Goal: Task Accomplishment & Management: Manage account settings

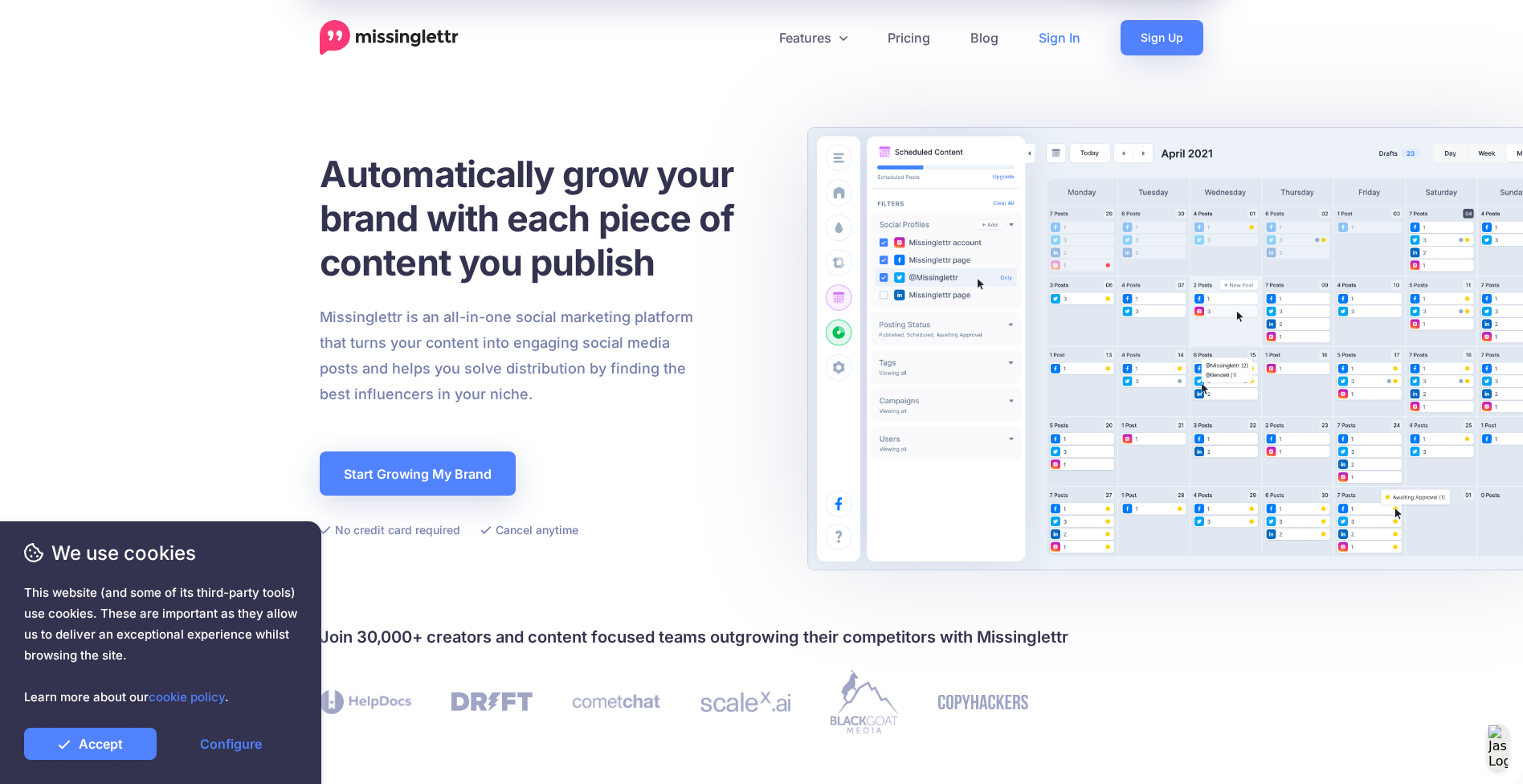
click at [1058, 49] on link "Sign In" at bounding box center [1059, 37] width 82 height 36
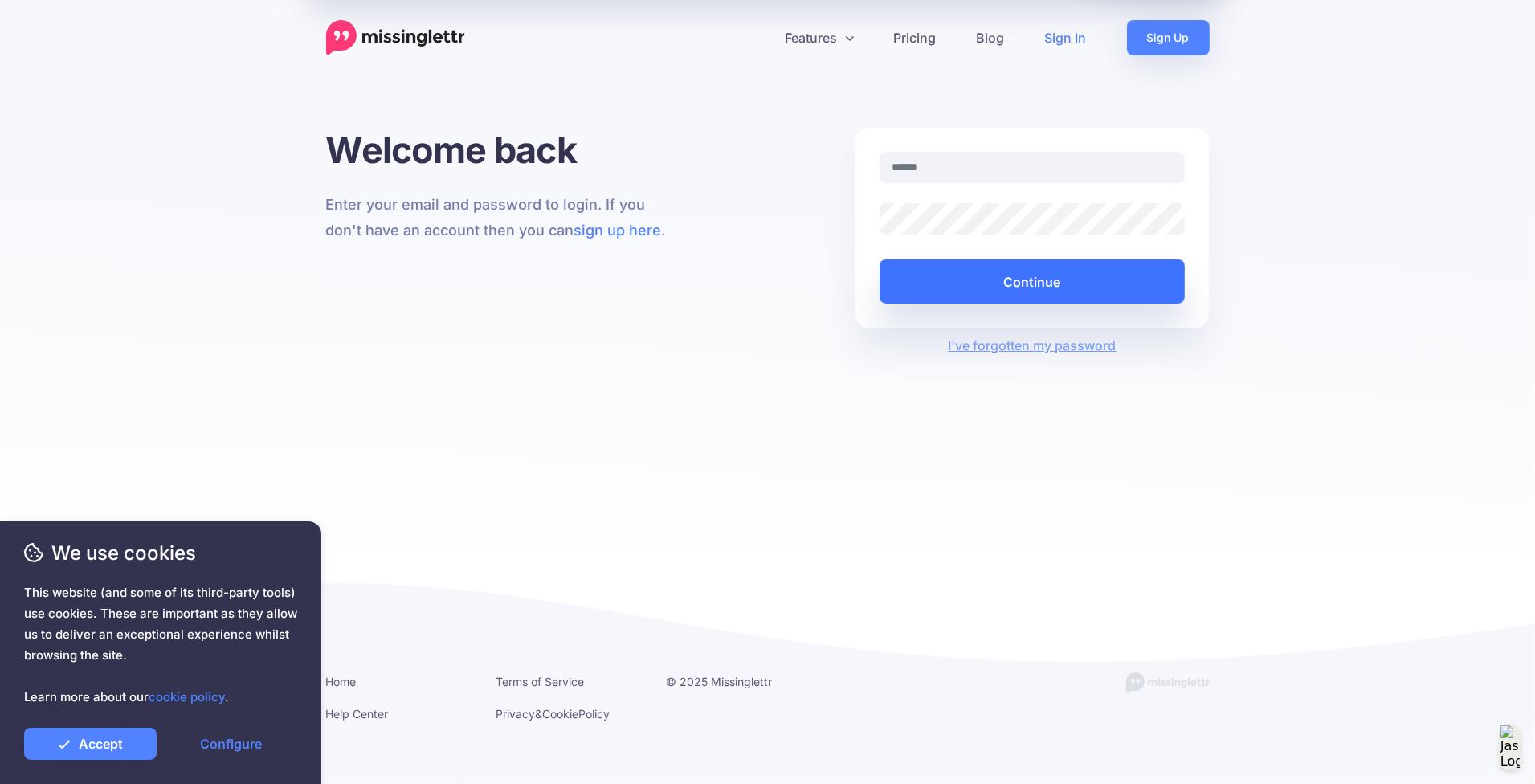
type input "**********"
click at [1010, 285] on button "Continue" at bounding box center [1032, 281] width 306 height 44
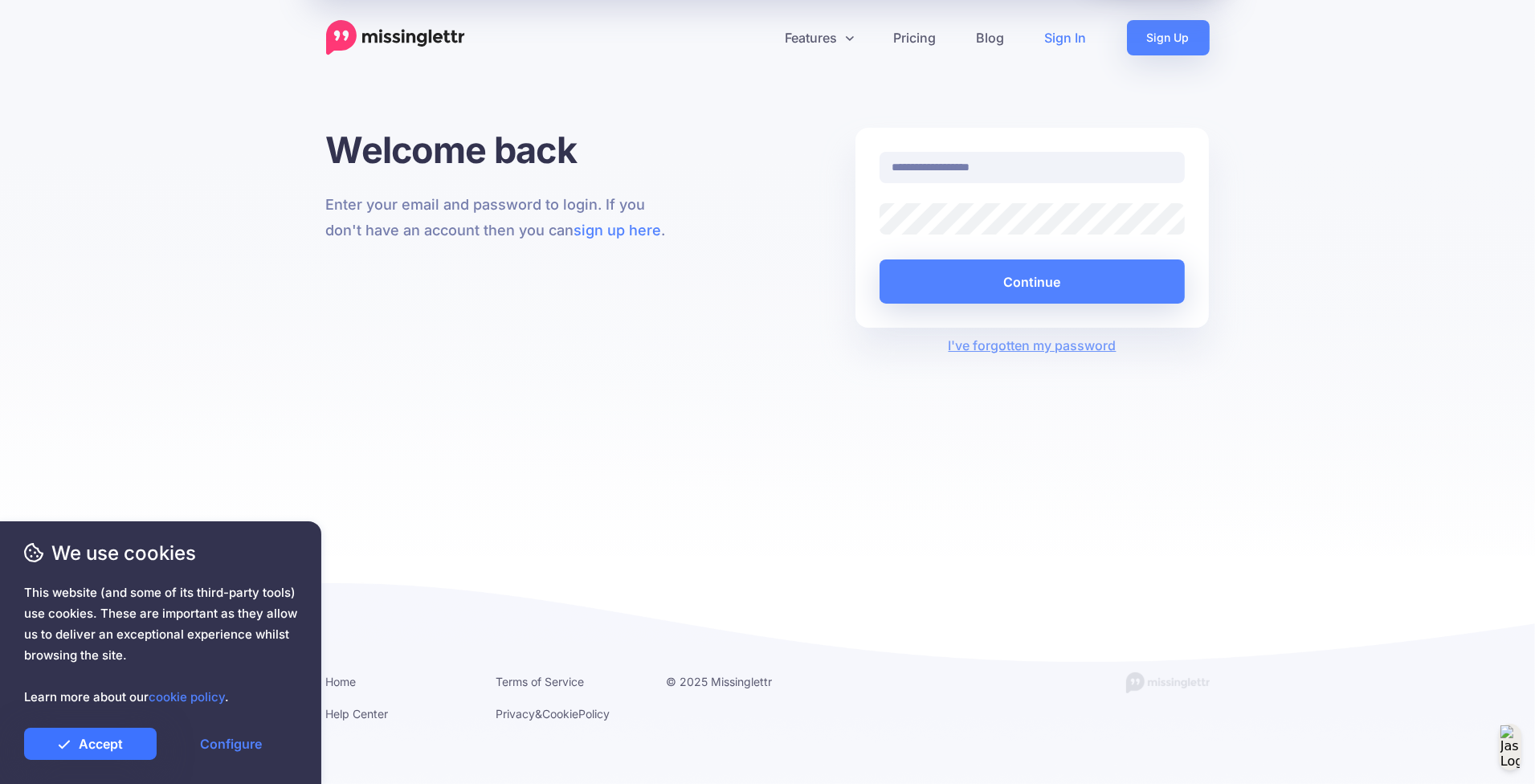
click at [81, 741] on link "Accept" at bounding box center [90, 743] width 133 height 32
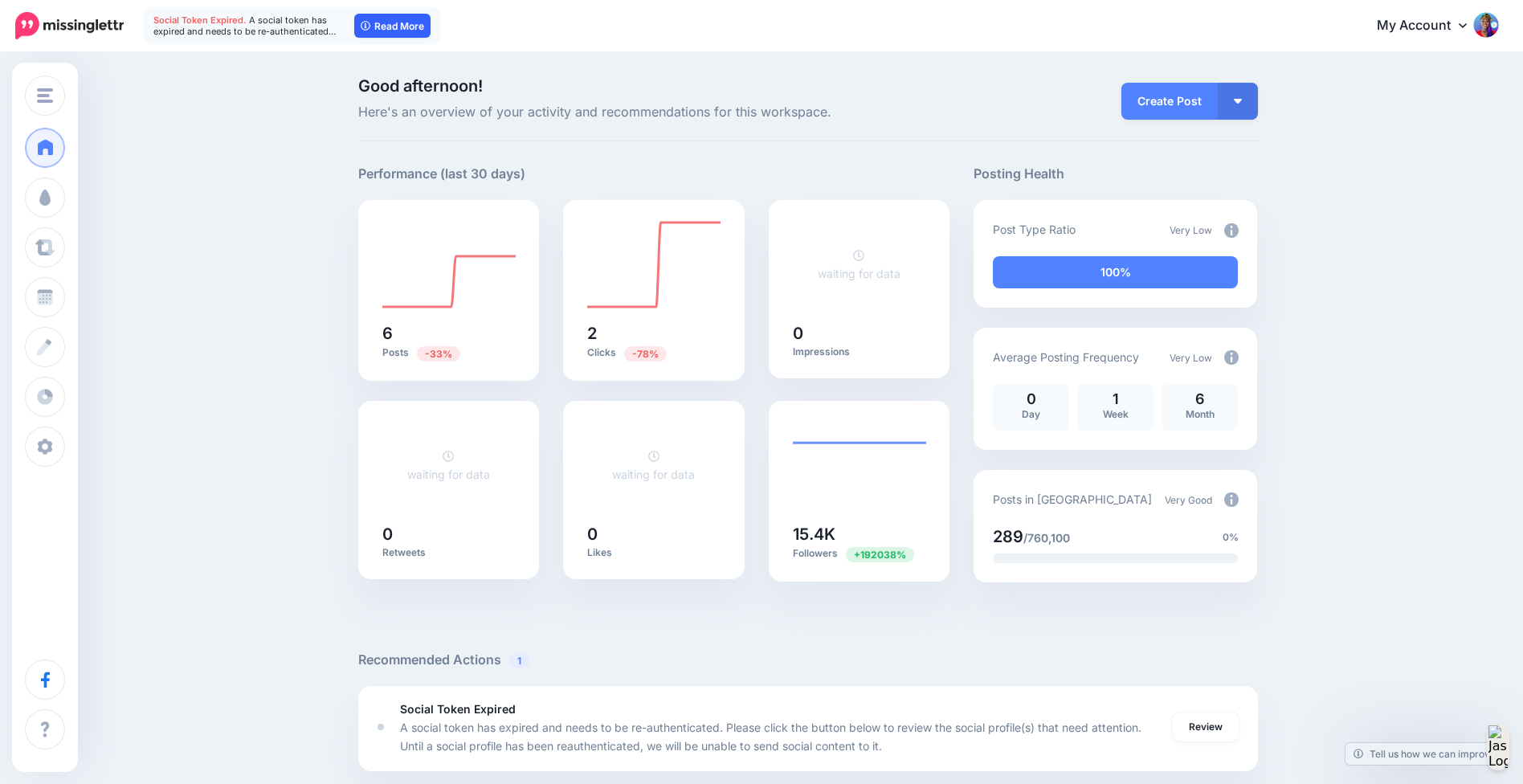
click at [415, 27] on link "Read More" at bounding box center [392, 26] width 76 height 24
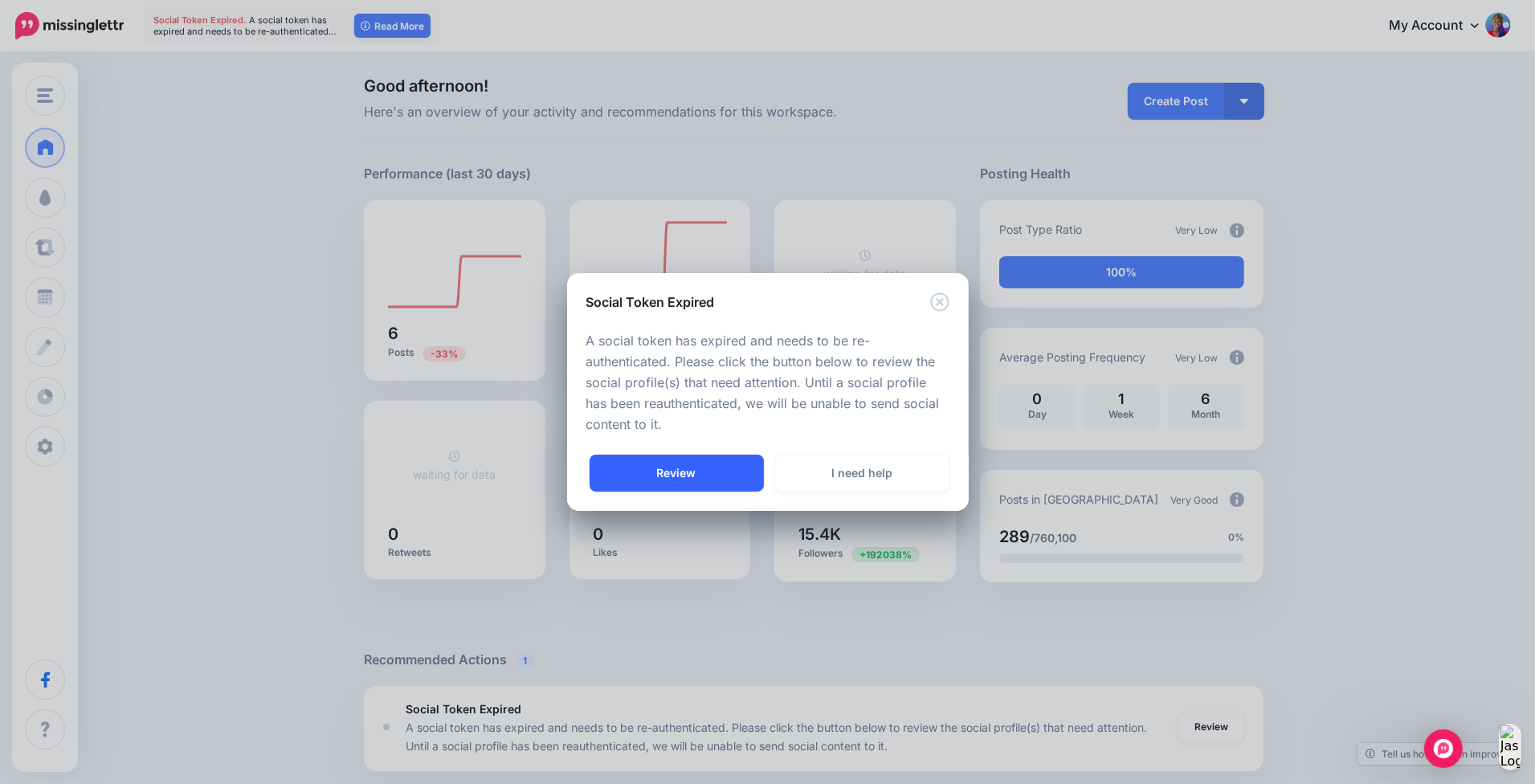
click at [679, 461] on link "Review" at bounding box center [676, 473] width 175 height 37
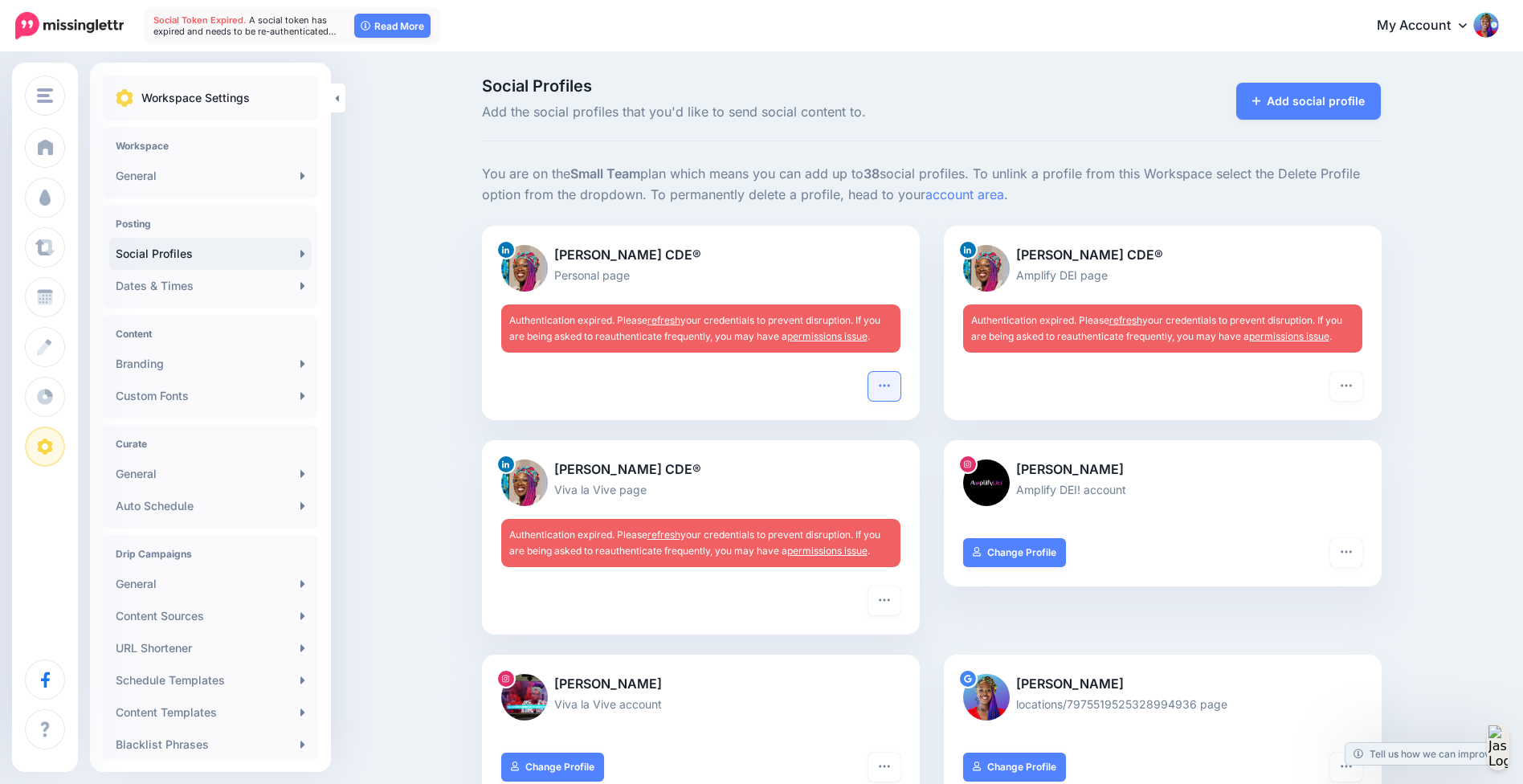
click at [887, 383] on icon "button" at bounding box center [884, 385] width 13 height 13
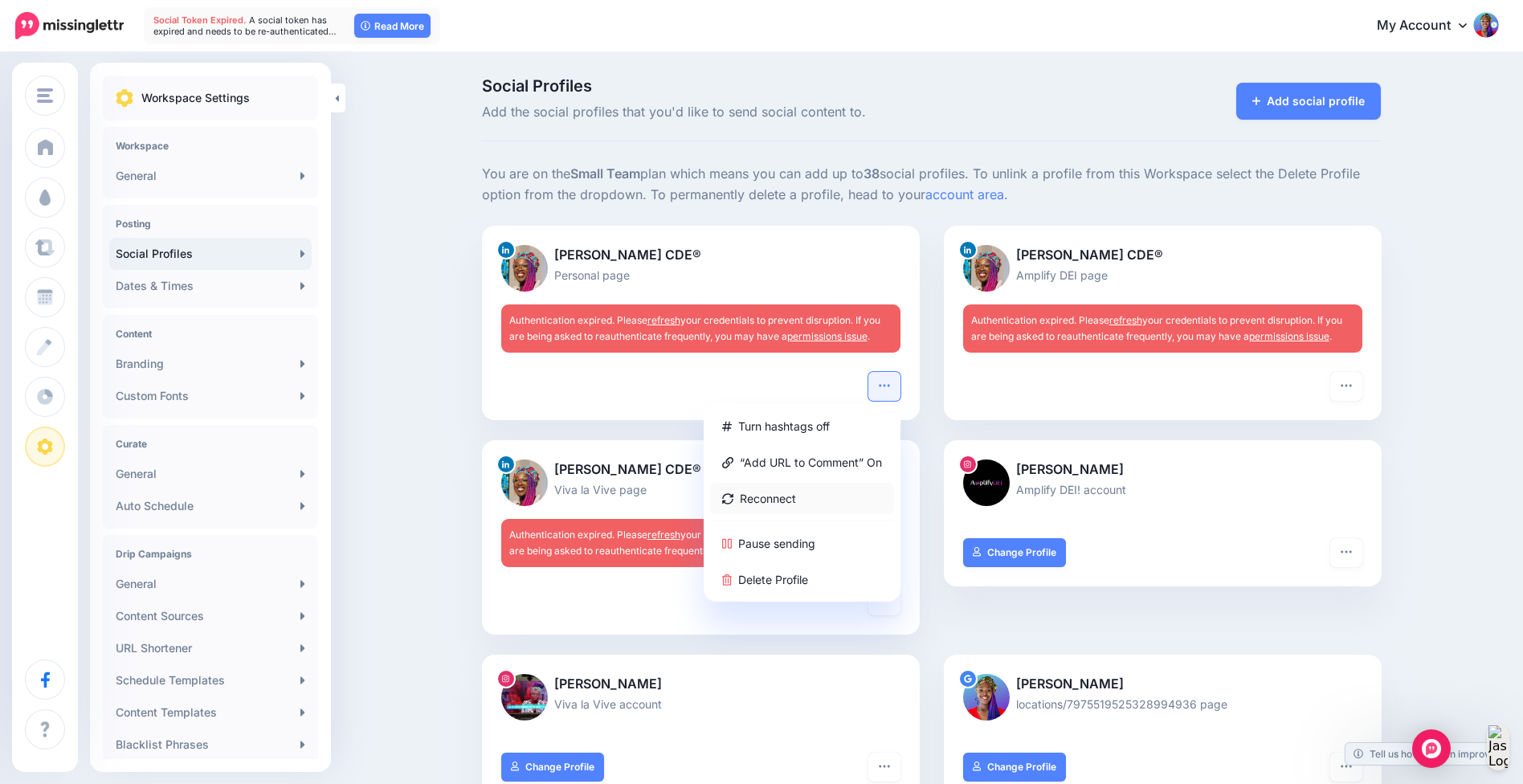
click at [791, 494] on link "Reconnect" at bounding box center [802, 498] width 184 height 31
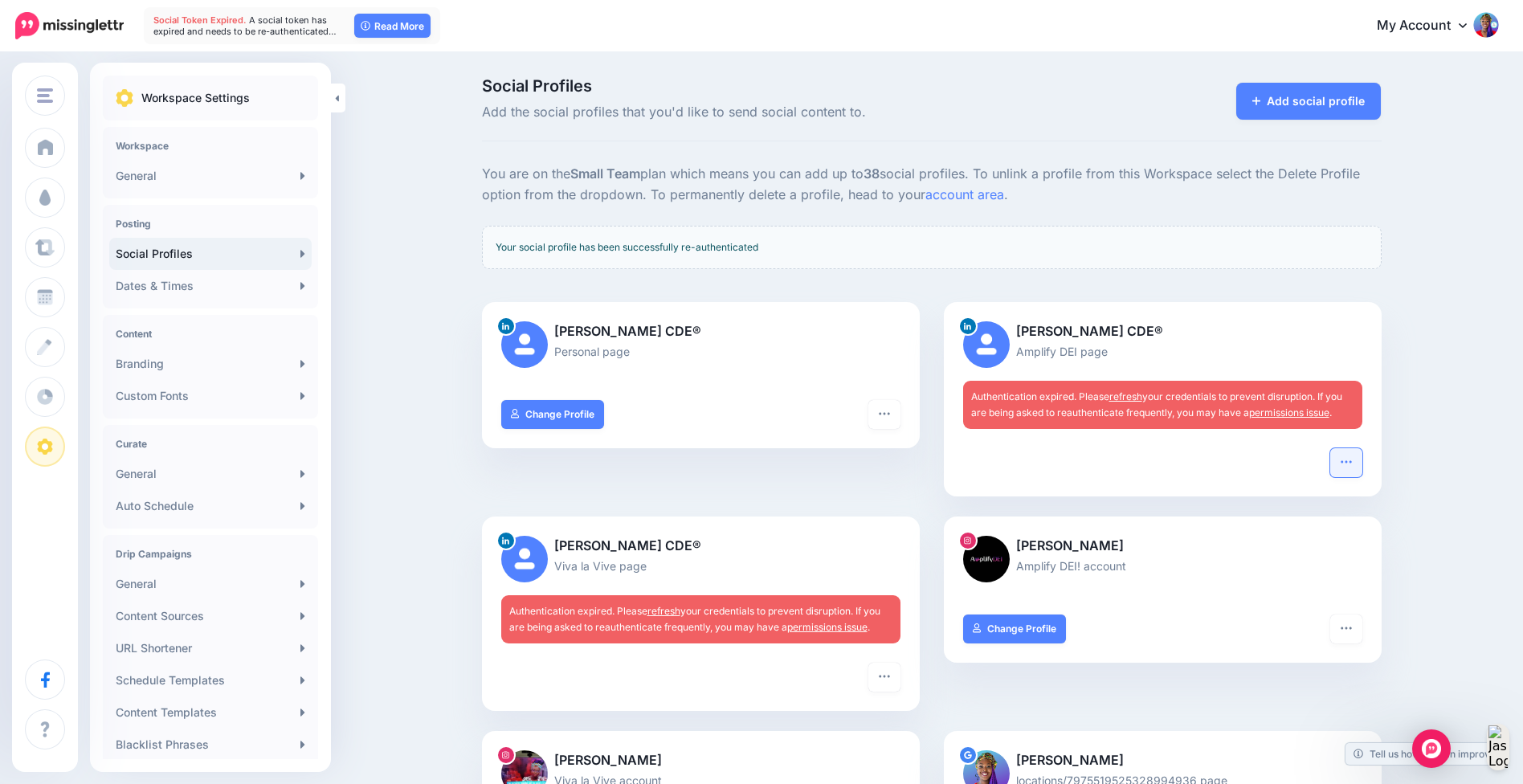
click at [1349, 458] on icon "button" at bounding box center [1346, 462] width 13 height 13
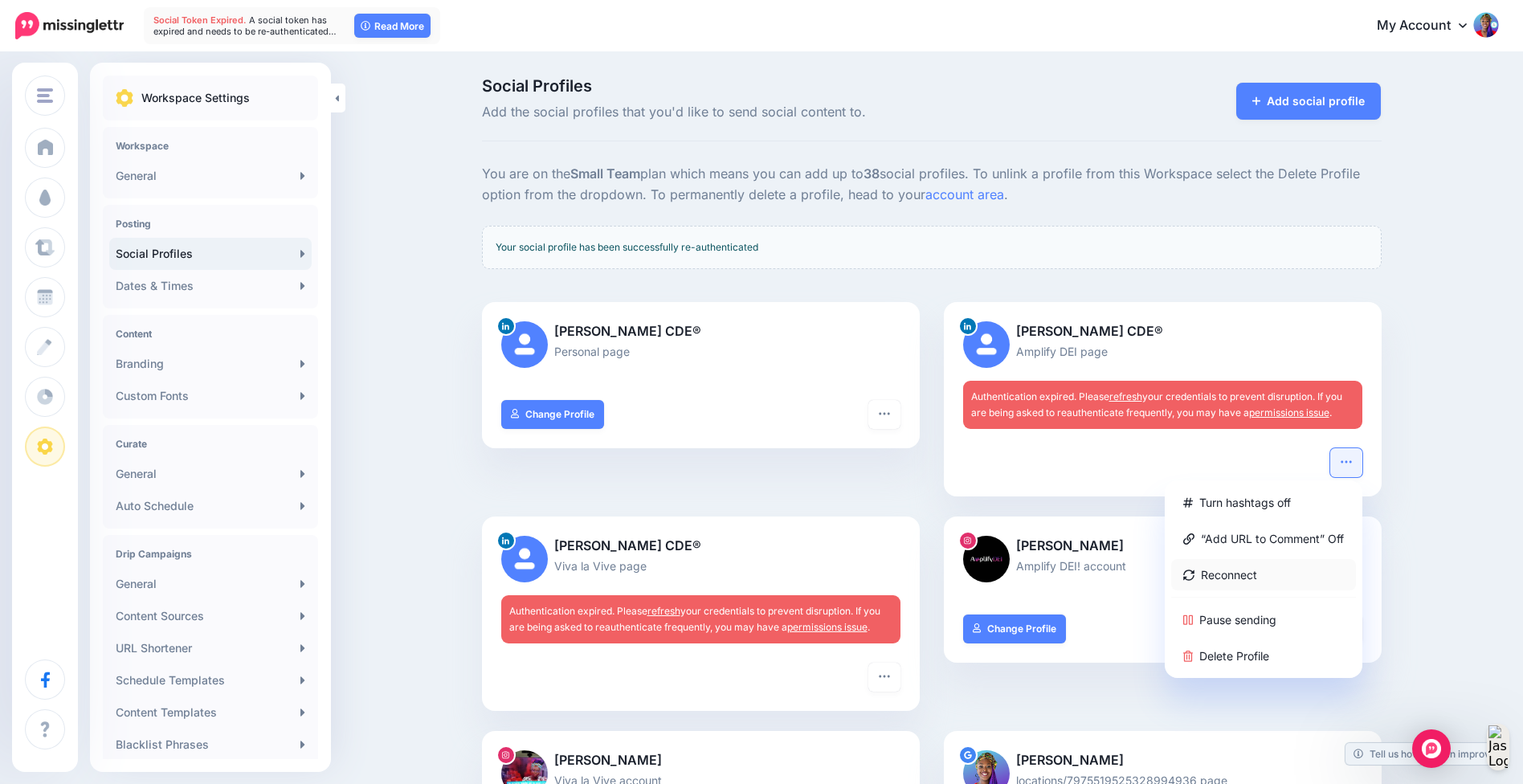
click at [1240, 576] on link "Reconnect" at bounding box center [1263, 575] width 185 height 31
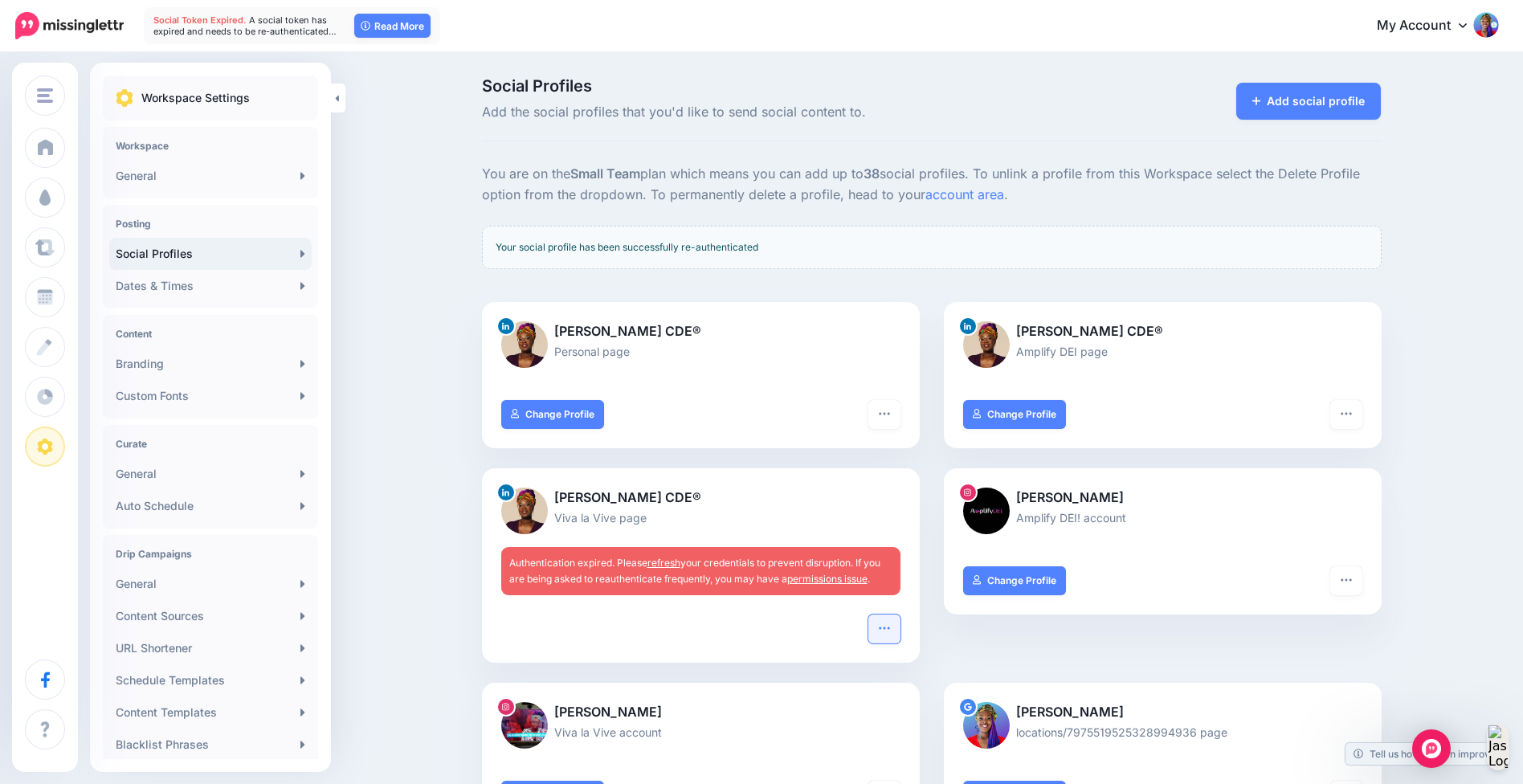
click at [891, 623] on icon "button" at bounding box center [884, 628] width 13 height 13
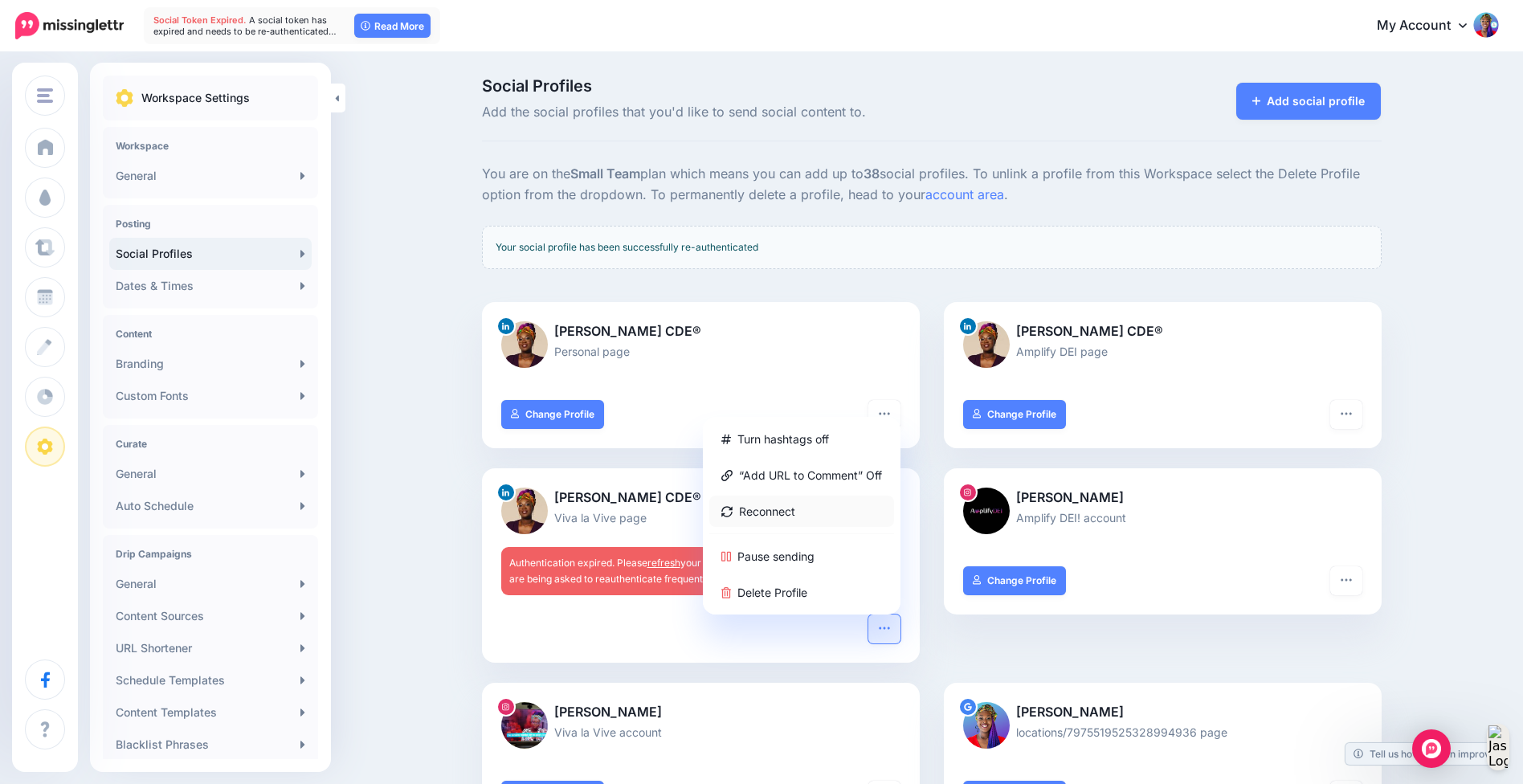
click at [825, 499] on link "Reconnect" at bounding box center [801, 511] width 185 height 31
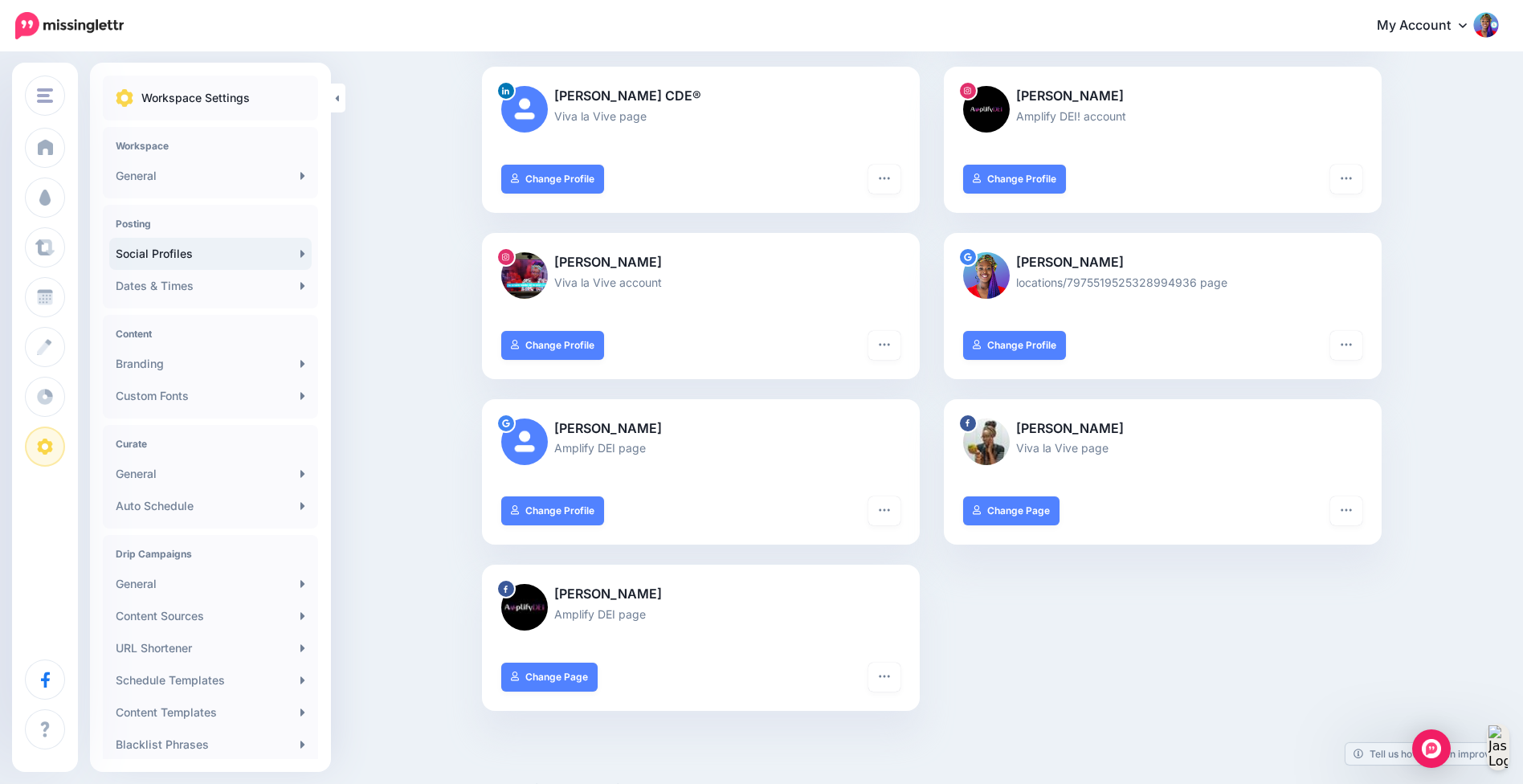
scroll to position [347, 0]
